Goal: Task Accomplishment & Management: Complete application form

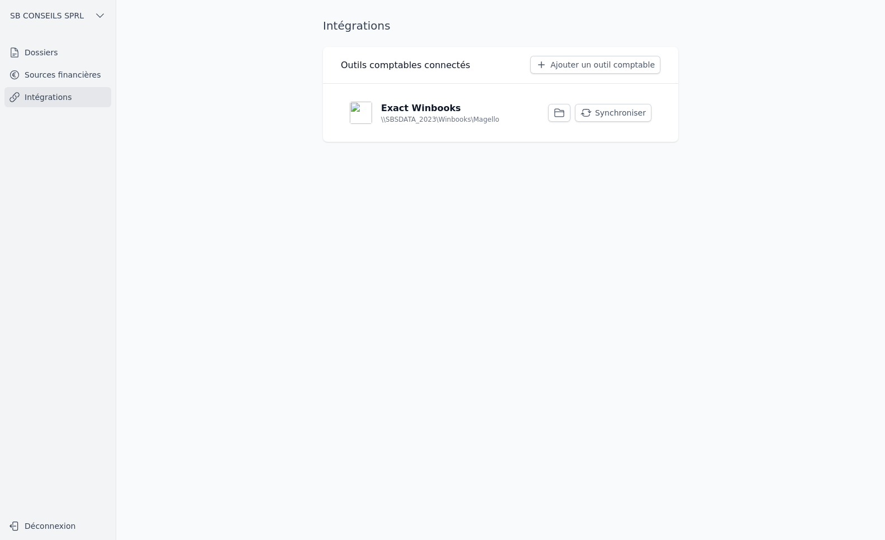
click at [45, 55] on link "Dossiers" at bounding box center [57, 52] width 107 height 20
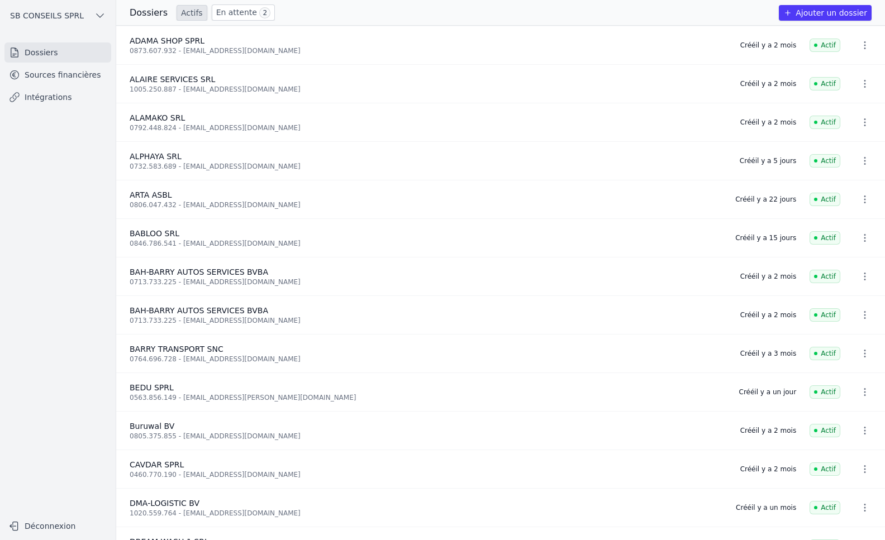
click at [829, 13] on button "Ajouter un dossier" at bounding box center [824, 13] width 93 height 16
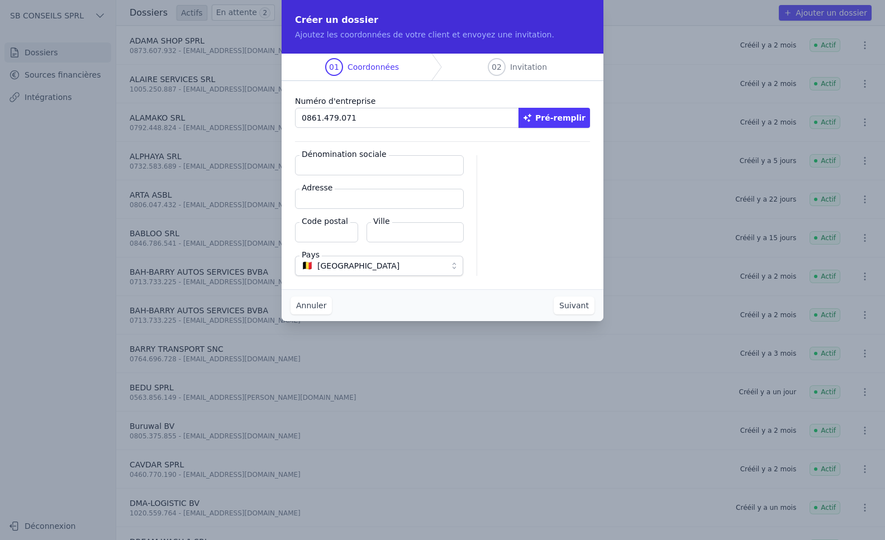
type input "0861.479.071"
click at [569, 114] on button "Pré-remplir" at bounding box center [553, 118] width 71 height 20
type input "LE GOUT SUPREME SPRL"
type input "[STREET_ADDRESS]"
type input "1000"
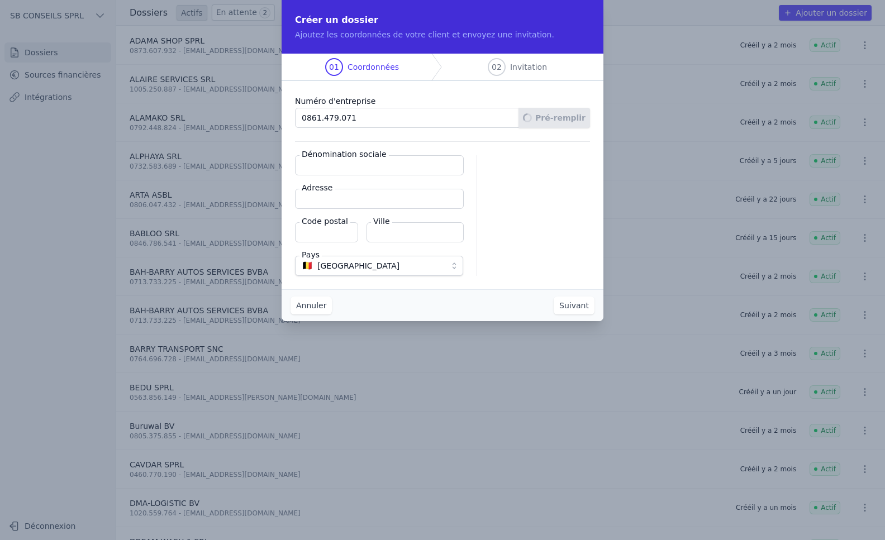
type input "[GEOGRAPHIC_DATA]"
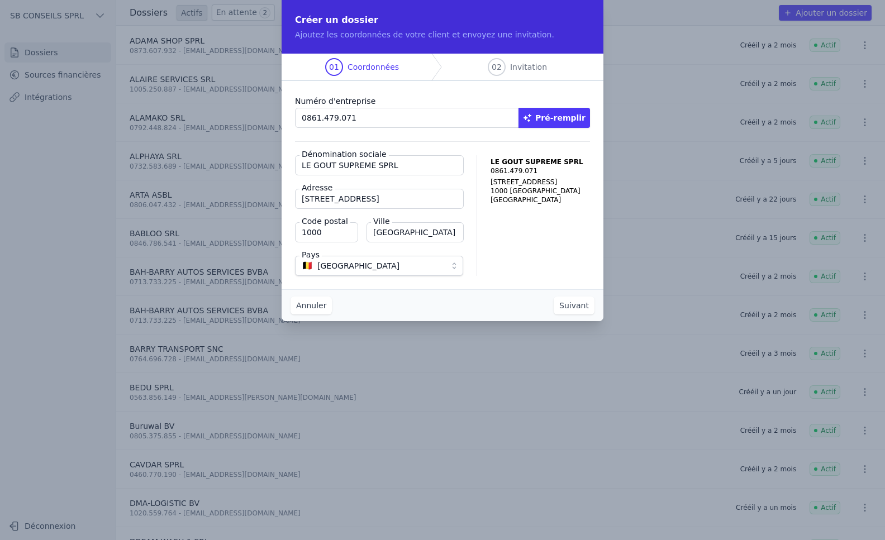
click at [571, 307] on button "Suivant" at bounding box center [573, 306] width 41 height 18
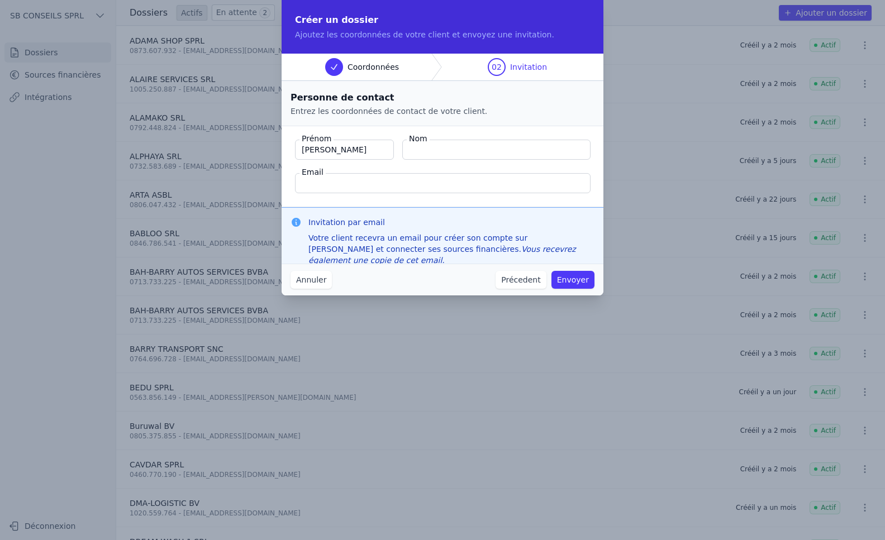
type input "[PERSON_NAME]"
paste input "[EMAIL_ADDRESS][DOMAIN_NAME]"
type input "[EMAIL_ADDRESS][DOMAIN_NAME]"
click at [574, 276] on button "Envoyer" at bounding box center [572, 280] width 43 height 18
